Goal: Register for event/course

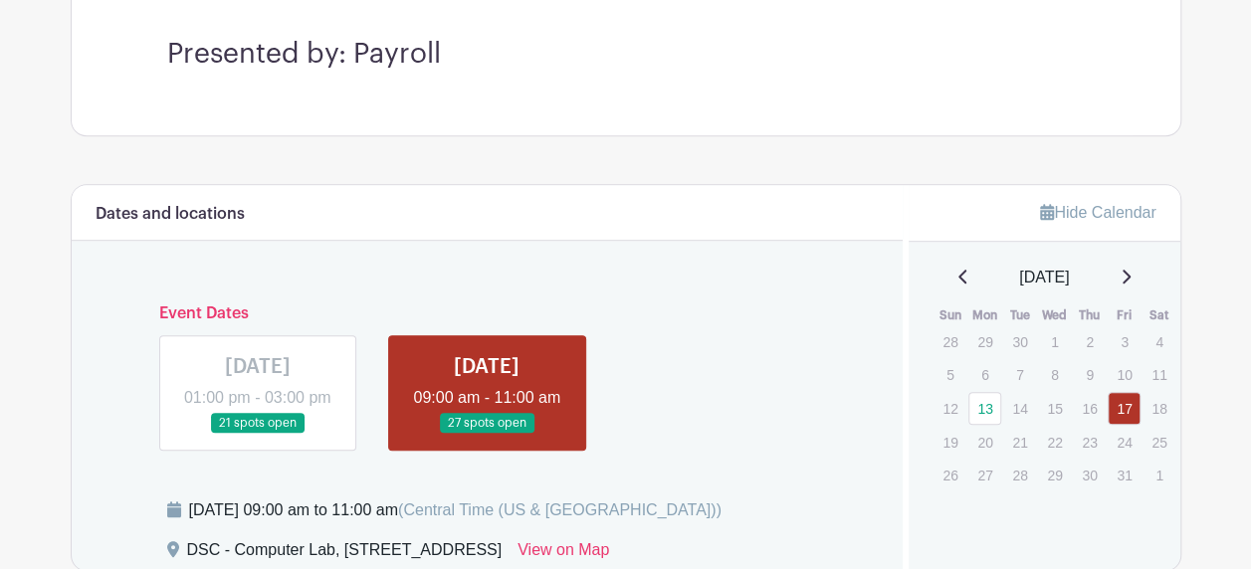
scroll to position [588, 0]
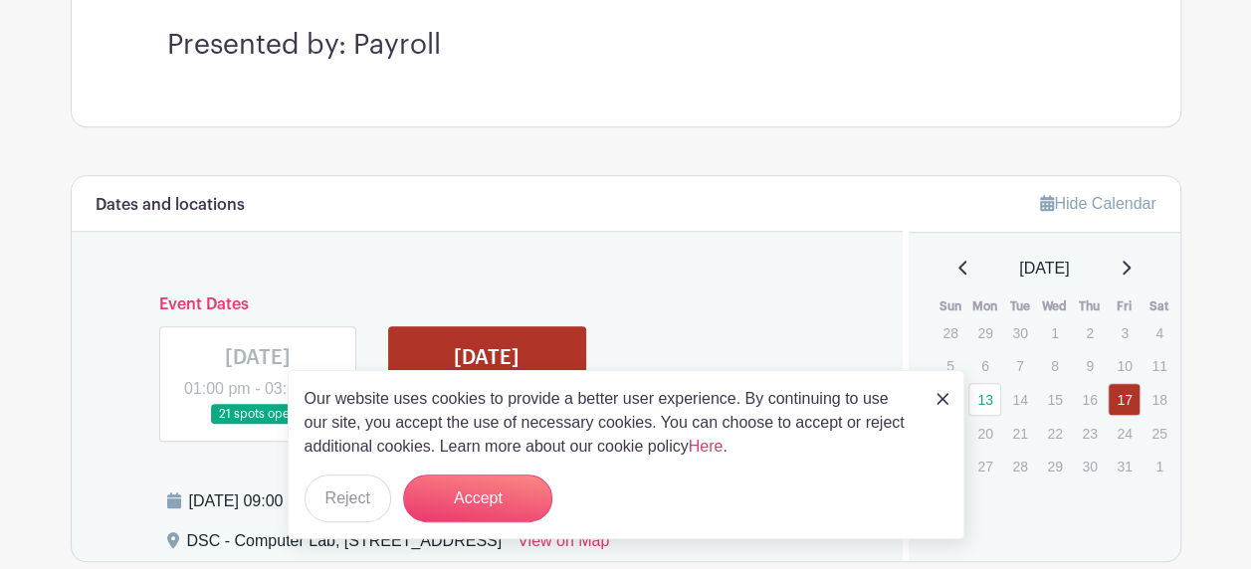
click at [937, 394] on img at bounding box center [943, 399] width 12 height 12
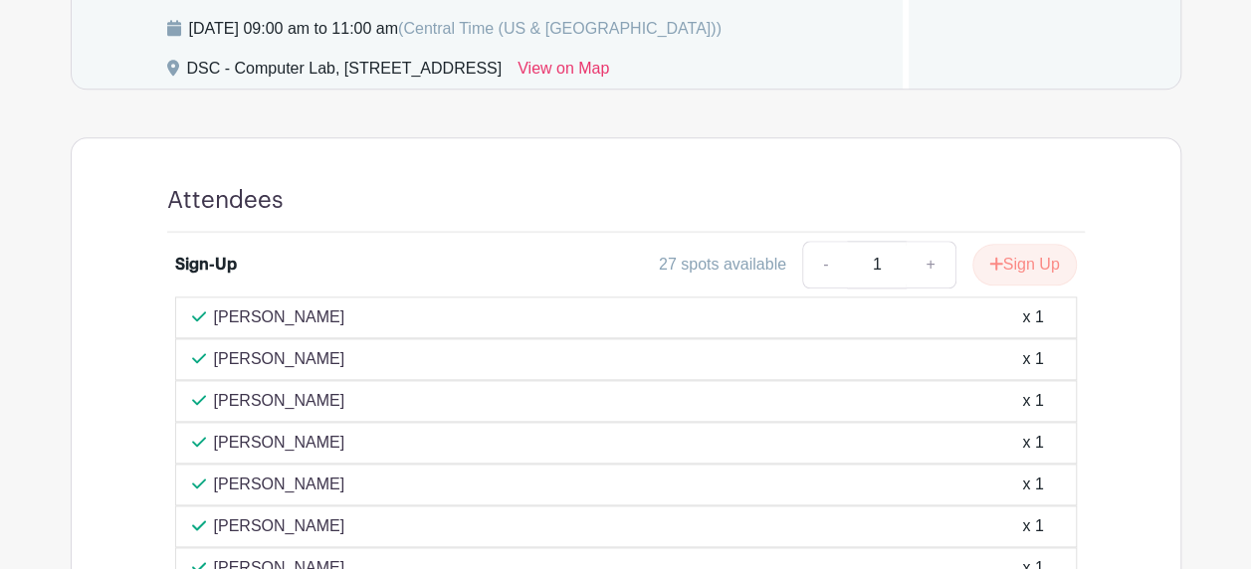
scroll to position [1059, 0]
click at [993, 274] on icon "submit" at bounding box center [996, 266] width 14 height 16
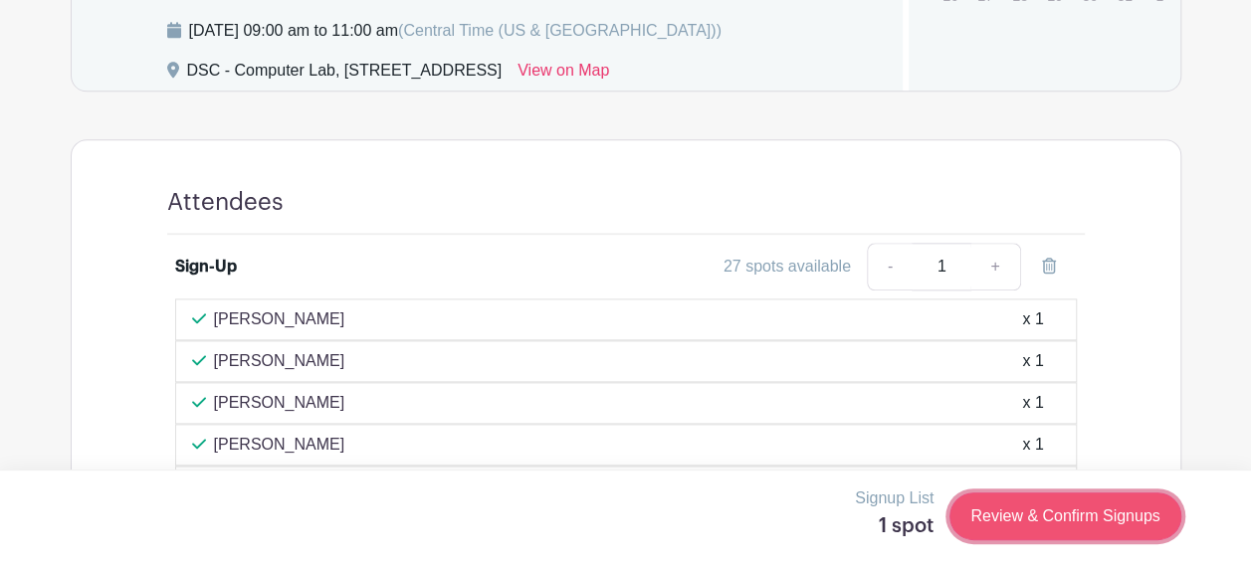
click at [1001, 512] on link "Review & Confirm Signups" at bounding box center [1065, 517] width 231 height 48
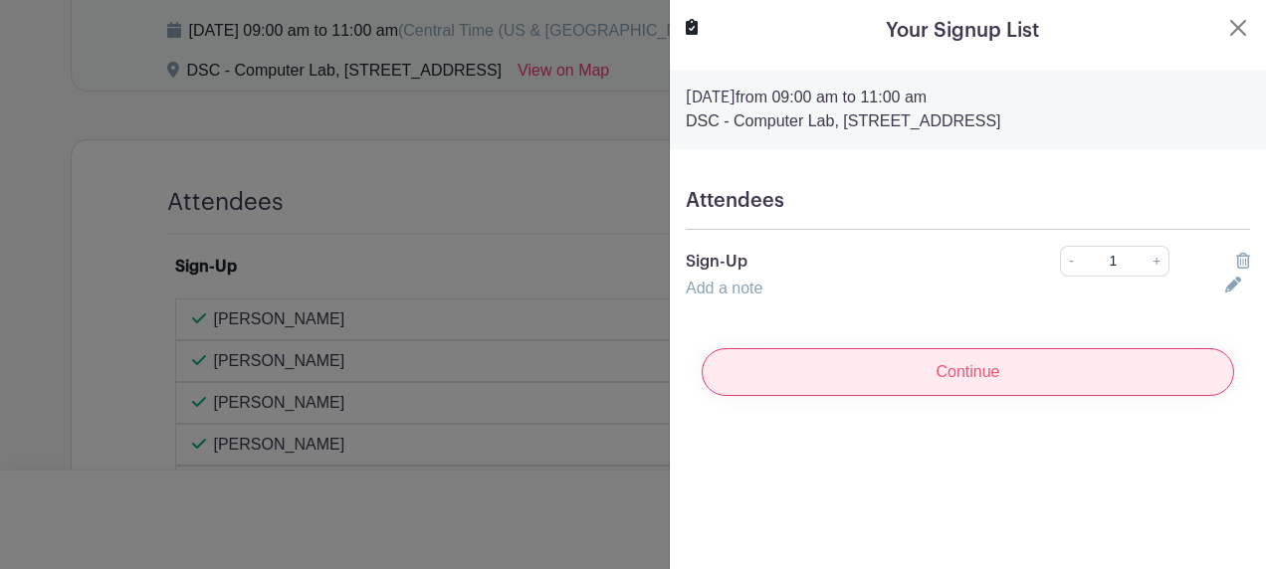
click at [987, 374] on input "Continue" at bounding box center [968, 372] width 533 height 48
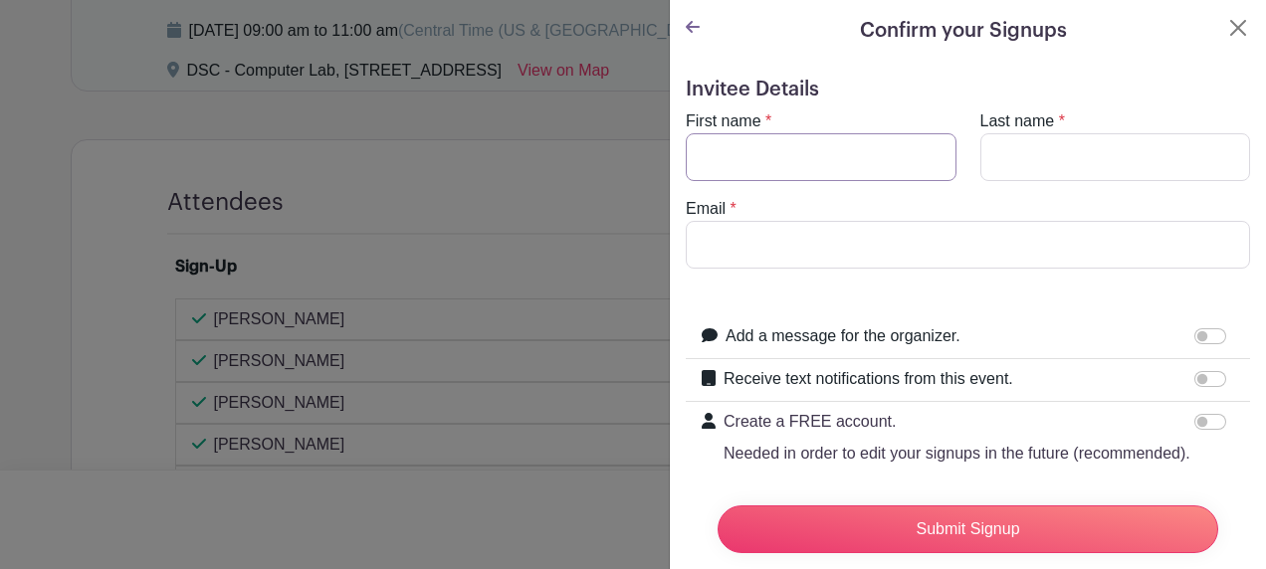
click at [869, 162] on input "First name" at bounding box center [821, 157] width 271 height 48
type input "[PERSON_NAME]"
type input "[EMAIL_ADDRESS][DOMAIN_NAME]"
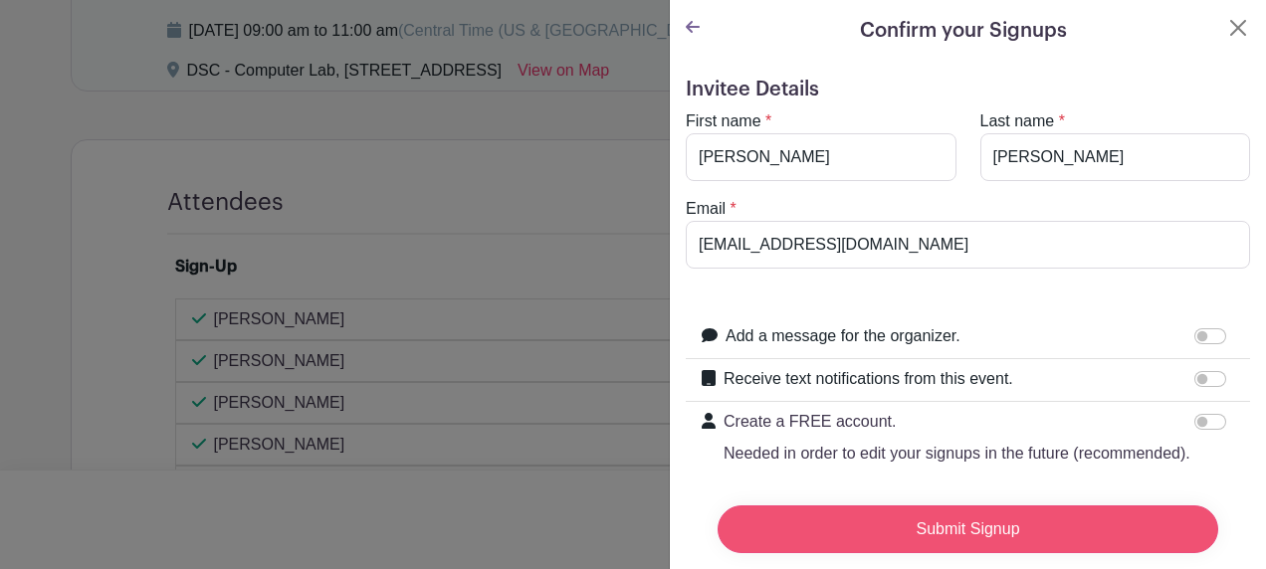
click at [902, 521] on input "Submit Signup" at bounding box center [968, 530] width 501 height 48
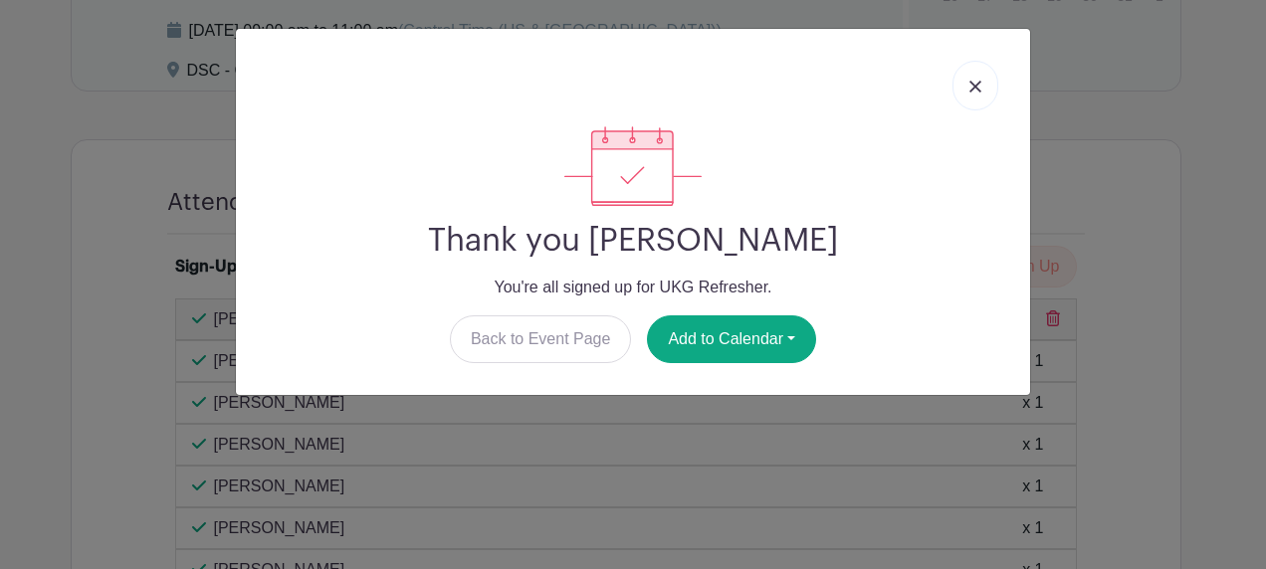
click at [967, 83] on link at bounding box center [976, 86] width 46 height 50
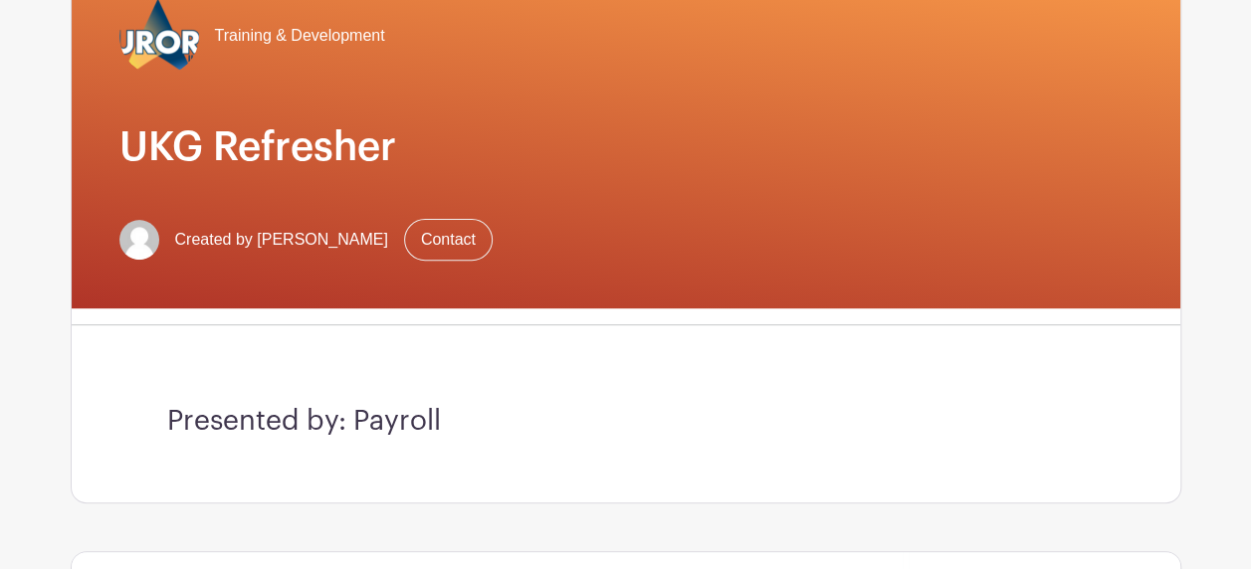
scroll to position [0, 0]
